Goal: Task Accomplishment & Management: Manage account settings

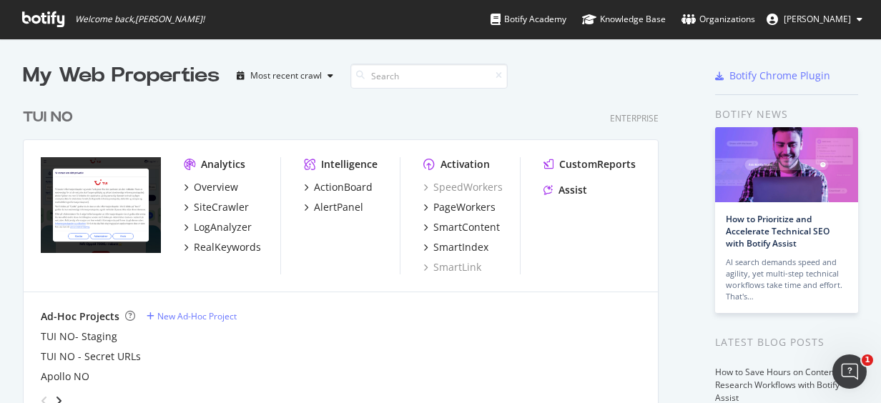
click at [828, 16] on span "[PERSON_NAME]" at bounding box center [816, 19] width 67 height 12
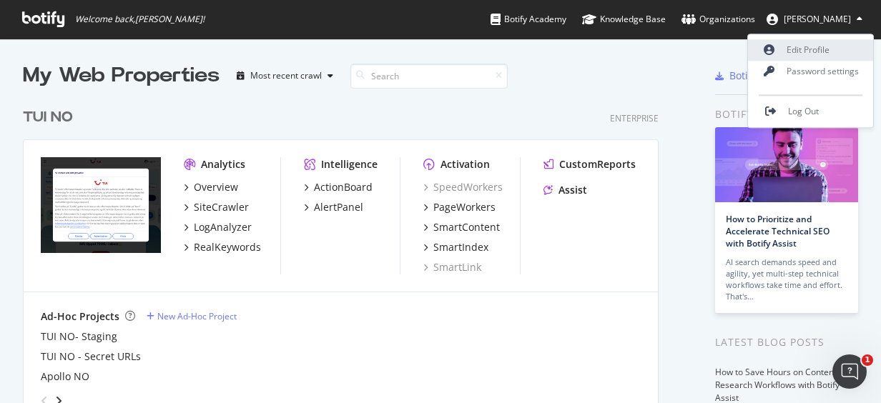
click at [804, 44] on link "Edit Profile" at bounding box center [810, 49] width 125 height 21
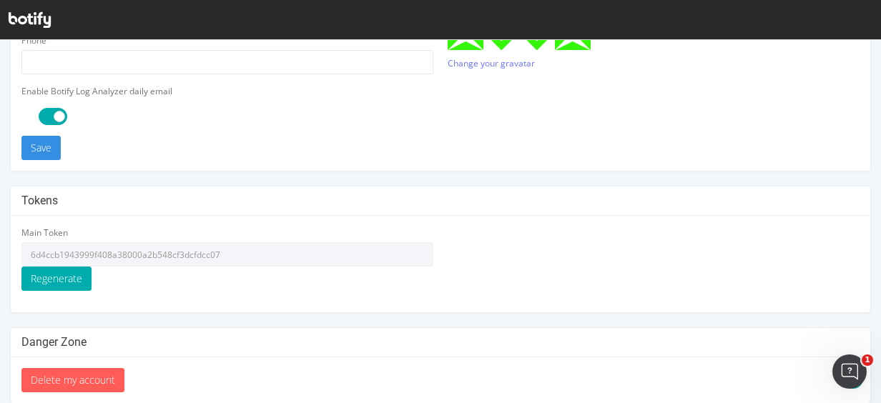
scroll to position [531, 0]
